Goal: Find specific fact

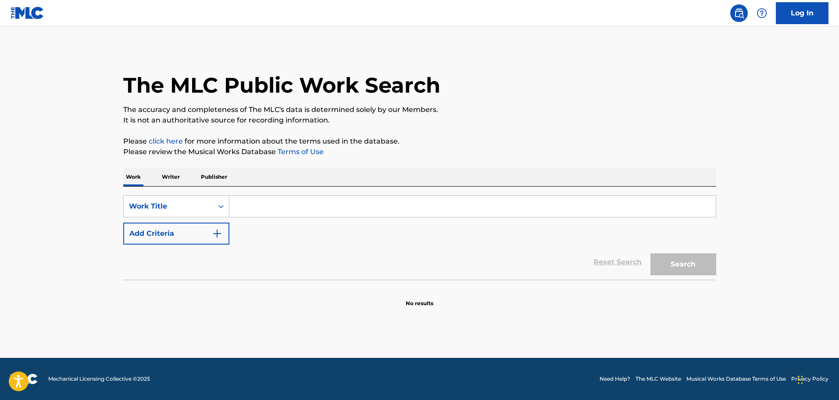
click at [427, 209] on input "Search Form" at bounding box center [472, 206] width 487 height 21
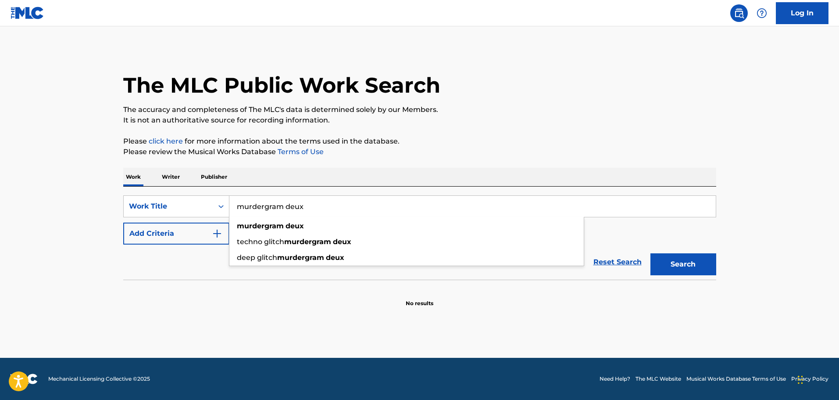
type input "murdergram deux"
click at [651, 253] on button "Search" at bounding box center [684, 264] width 66 height 22
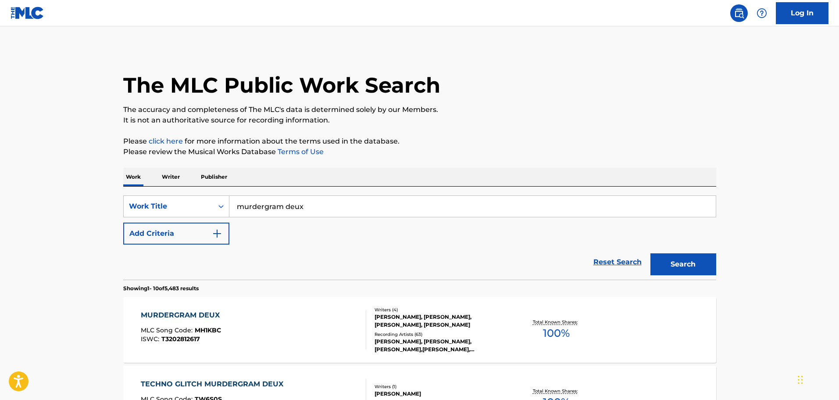
click at [459, 324] on div "[PERSON_NAME], [PERSON_NAME], [PERSON_NAME], [PERSON_NAME]" at bounding box center [441, 321] width 133 height 16
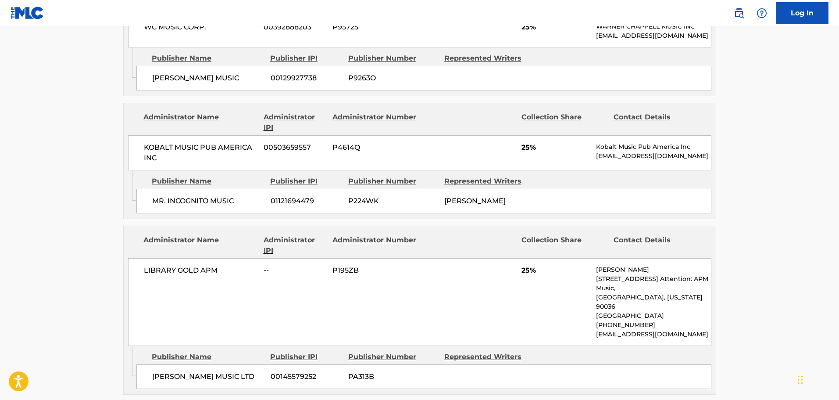
scroll to position [821, 0]
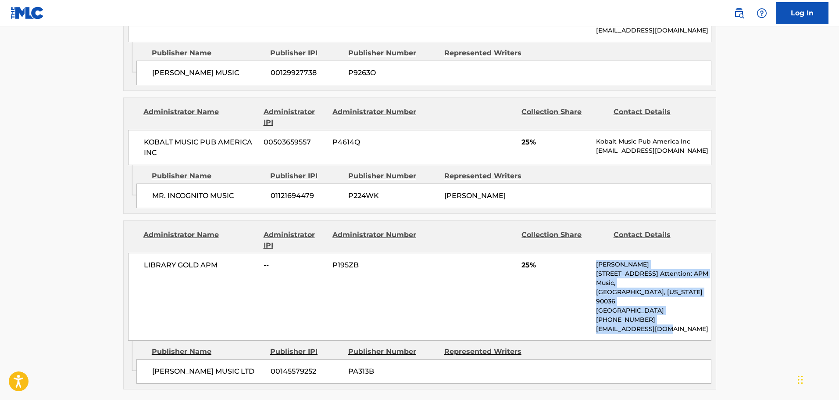
drag, startPoint x: 675, startPoint y: 308, endPoint x: 594, endPoint y: 253, distance: 98.2
click at [594, 253] on div "LIBRARY GOLD APM -- P195ZB 25% Connor Marks [STREET_ADDRESS][US_STATE] [PHONE_N…" at bounding box center [420, 297] width 584 height 88
copy div "[PERSON_NAME] [STREET_ADDRESS][US_STATE] [PHONE_NUMBER] [EMAIL_ADDRESS][DOMAIN_…"
